Goal: Task Accomplishment & Management: Manage account settings

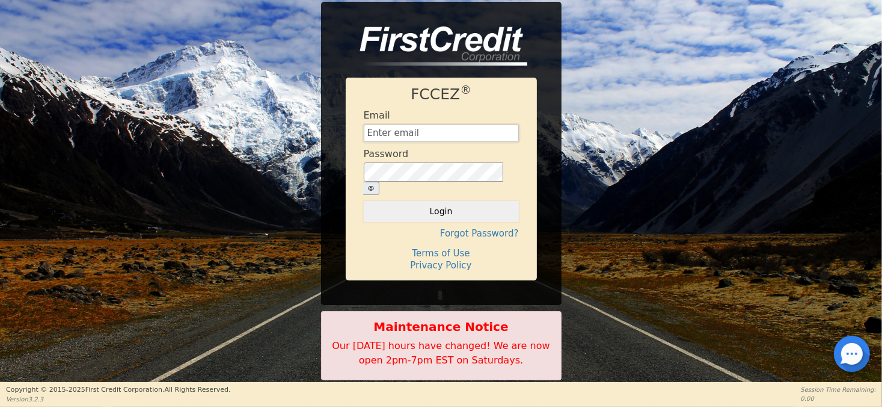
click at [435, 143] on input "text" at bounding box center [441, 133] width 155 height 18
type input "[EMAIL_ADDRESS][DOMAIN_NAME]"
click at [364, 201] on button "Login" at bounding box center [441, 211] width 155 height 20
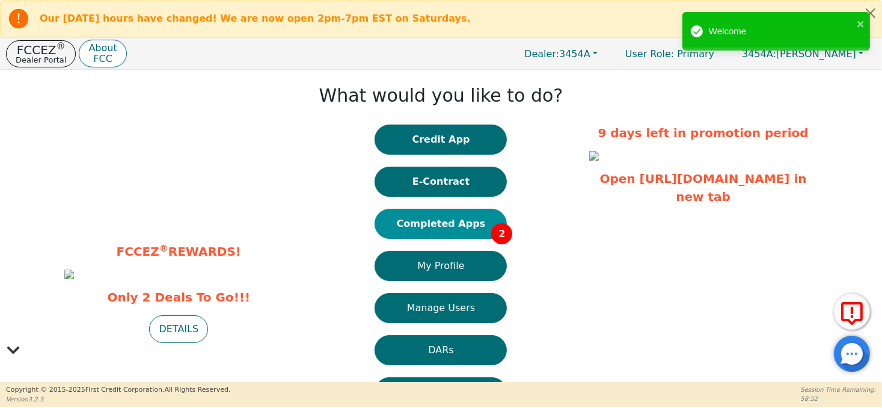
click at [447, 226] on button "Completed Apps 2" at bounding box center [441, 224] width 132 height 30
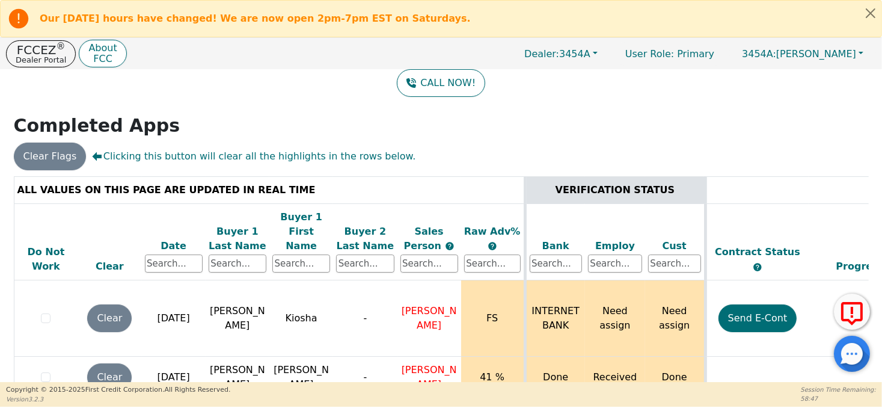
scroll to position [101, 0]
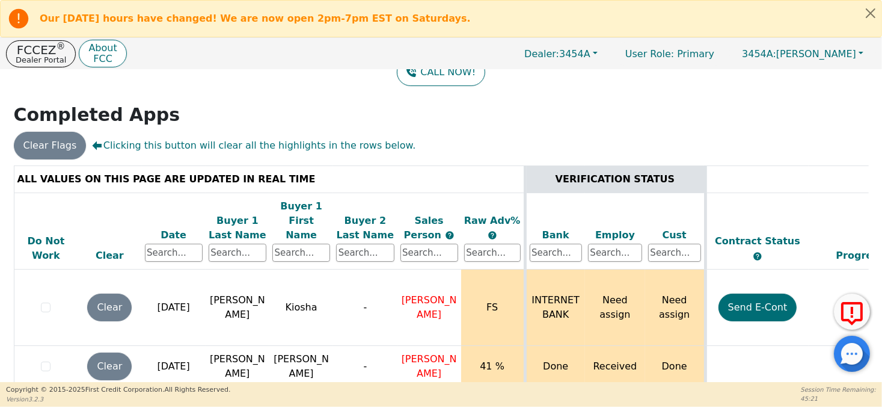
click at [765, 364] on table "ALL VALUES ON THIS PAGE ARE UPDATED IN REAL TIME VERIFICATION STATUS Do Not Wor…" at bounding box center [670, 282] width 1312 height 235
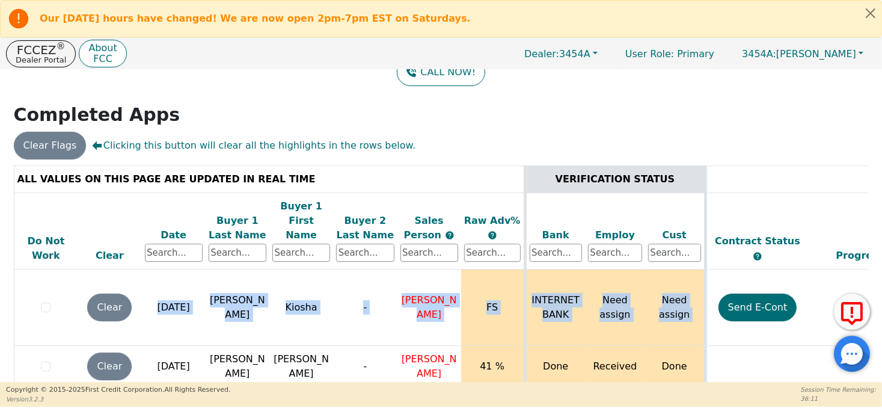
drag, startPoint x: 879, startPoint y: 269, endPoint x: 877, endPoint y: 196, distance: 73.4
click at [877, 196] on div "Back Badges: Show badge for all score changes Show badge for verification updat…" at bounding box center [441, 125] width 882 height 312
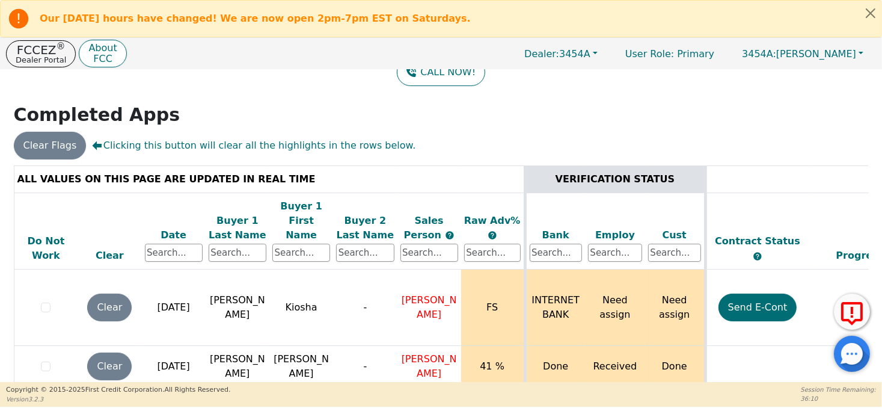
drag, startPoint x: 877, startPoint y: 196, endPoint x: 848, endPoint y: 243, distance: 55.1
click at [848, 248] on div "Progress" at bounding box center [860, 255] width 97 height 14
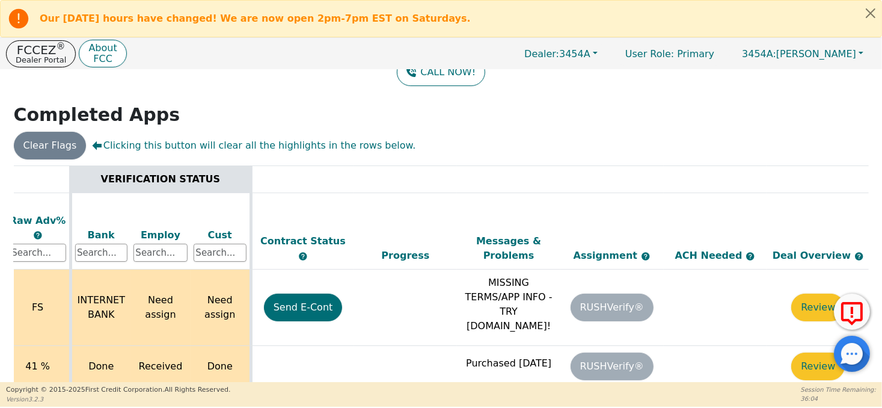
scroll to position [0, 459]
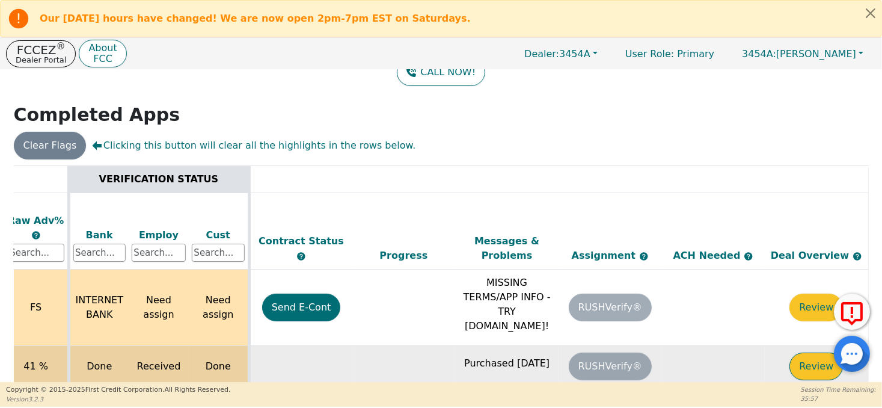
click at [806, 352] on button "Review" at bounding box center [817, 366] width 54 height 28
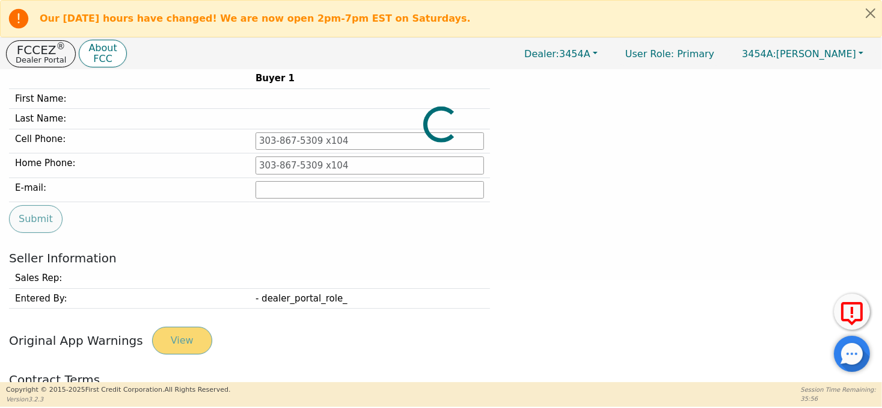
type input "[PHONE_NUMBER]"
type input "[EMAIL_ADDRESS][DOMAIN_NAME]"
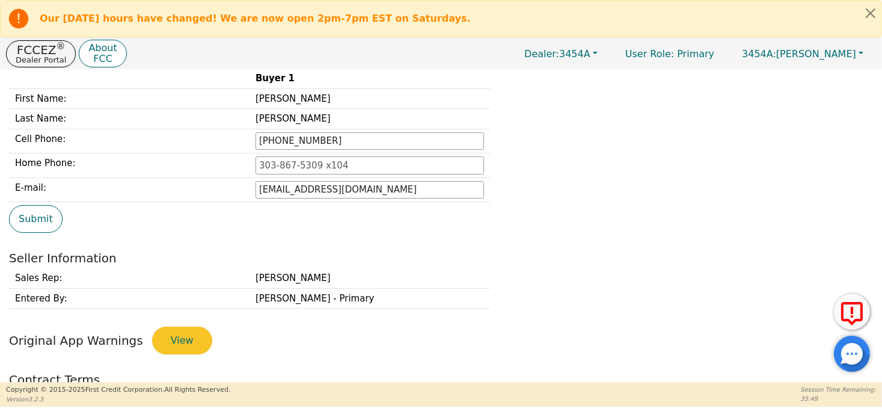
scroll to position [374, 0]
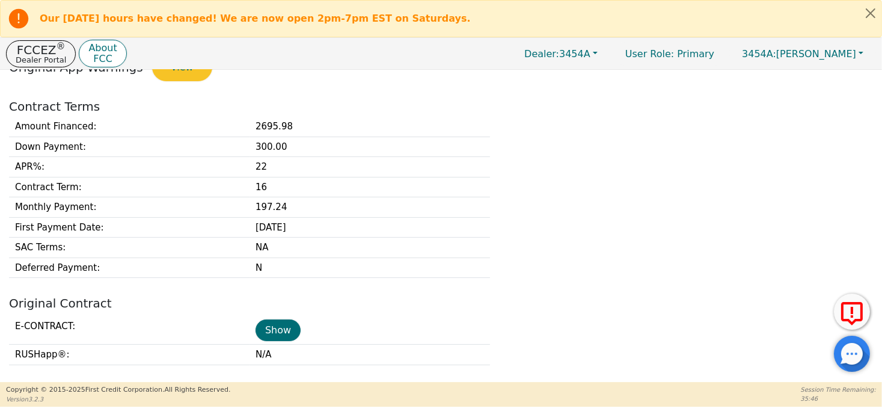
click at [878, 251] on div "Back DEAL OVERVIEW Buyer Information Buyer 1 First Name: [PERSON_NAME] Last Nam…" at bounding box center [441, 226] width 882 height 312
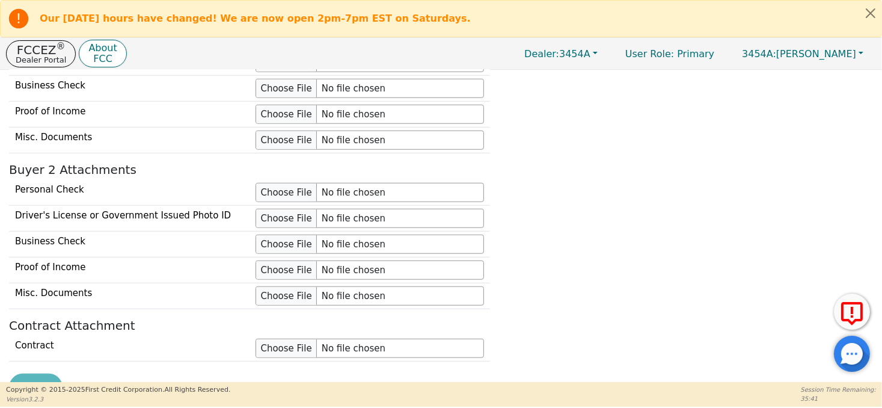
scroll to position [1205, 0]
click at [874, 366] on div "Back DEAL OVERVIEW Buyer Information Buyer 1 First Name: [PERSON_NAME] Last Nam…" at bounding box center [441, 226] width 882 height 312
drag, startPoint x: 874, startPoint y: 366, endPoint x: 883, endPoint y: 358, distance: 11.6
click at [882, 358] on html "Our [DATE] hours have changed! We are now open 2pm-7pm EST on Saturdays. FCCEZ …" at bounding box center [441, 203] width 882 height 407
click at [870, 9] on button "Close alert" at bounding box center [871, 13] width 22 height 25
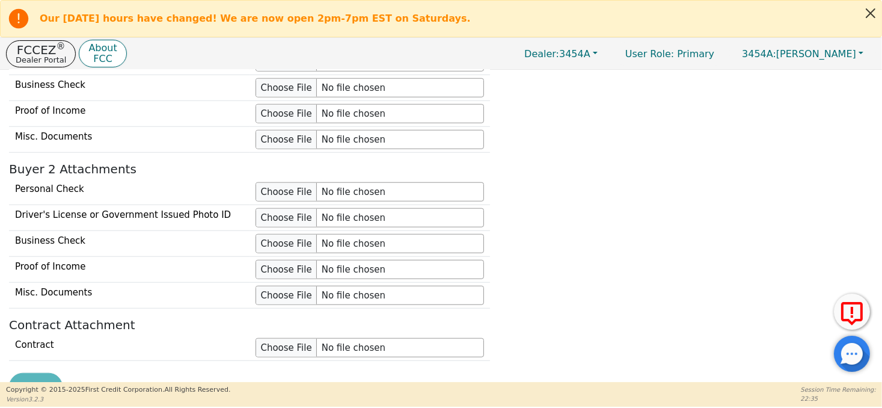
scroll to position [1196, 0]
